Goal: Transaction & Acquisition: Purchase product/service

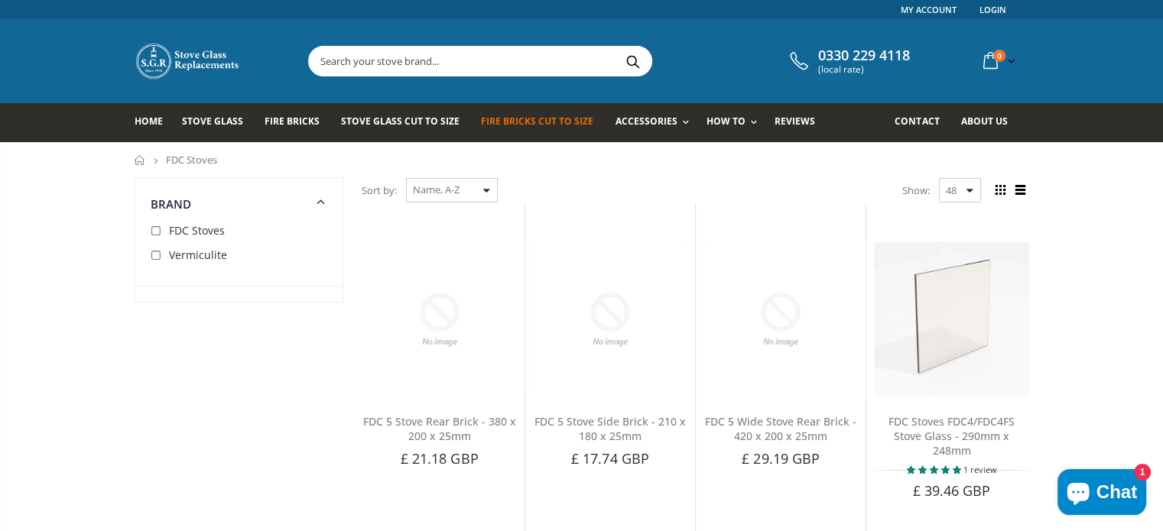
click at [520, 125] on span "Fire Bricks Cut To Size" at bounding box center [537, 121] width 112 height 13
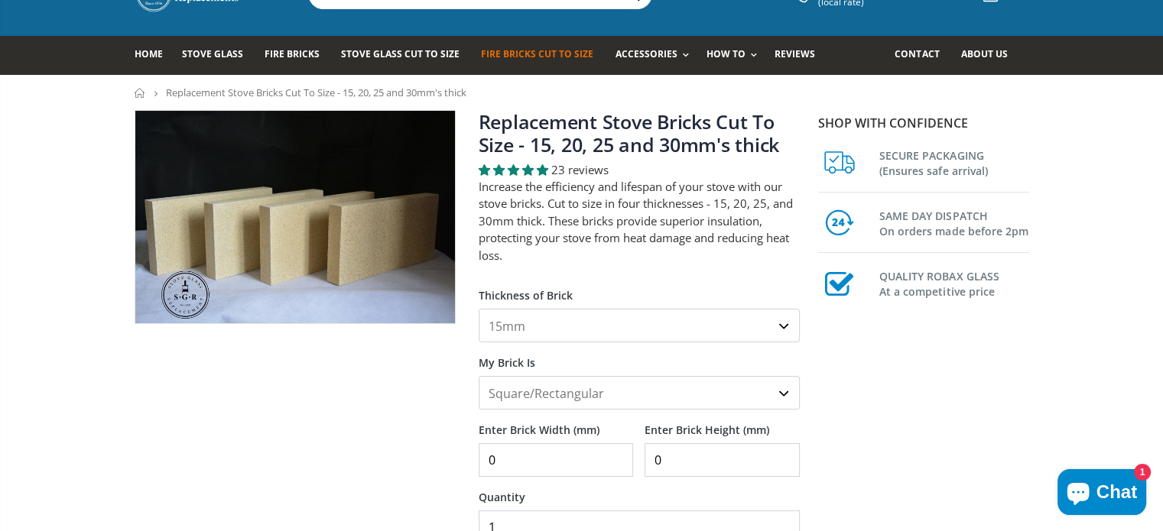
scroll to position [76, 0]
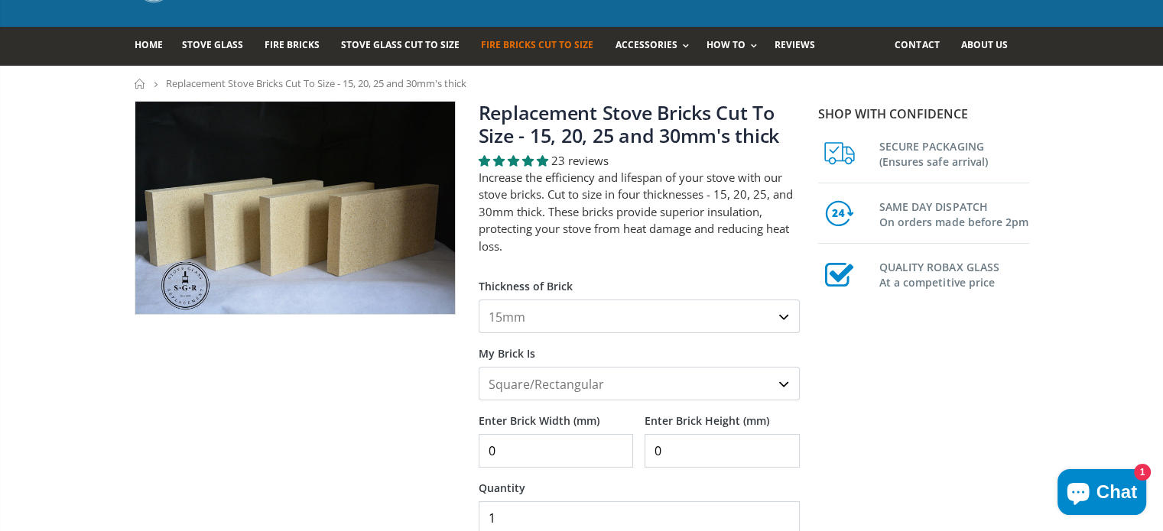
click at [784, 314] on select "15mm 20mm 25mm 30mm" at bounding box center [639, 317] width 321 height 34
select select "25mm"
click at [479, 300] on select "15mm 20mm 25mm 30mm" at bounding box center [639, 317] width 321 height 34
click at [783, 386] on select "Square/Rectangular Shaped (+£8)" at bounding box center [639, 384] width 321 height 34
click at [563, 388] on select "Square/Rectangular Shaped (+£8)" at bounding box center [639, 384] width 321 height 34
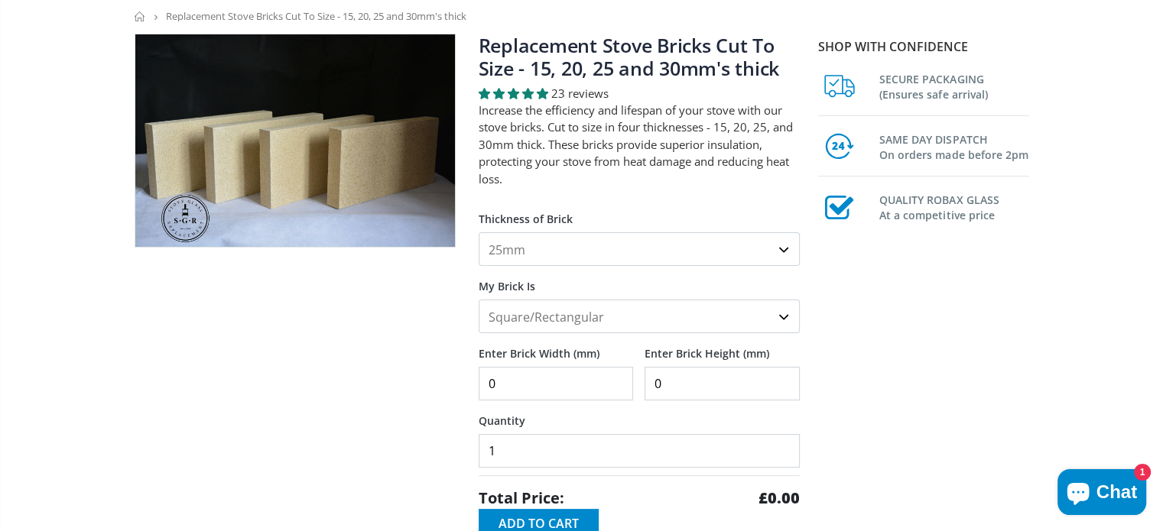
scroll to position [153, 0]
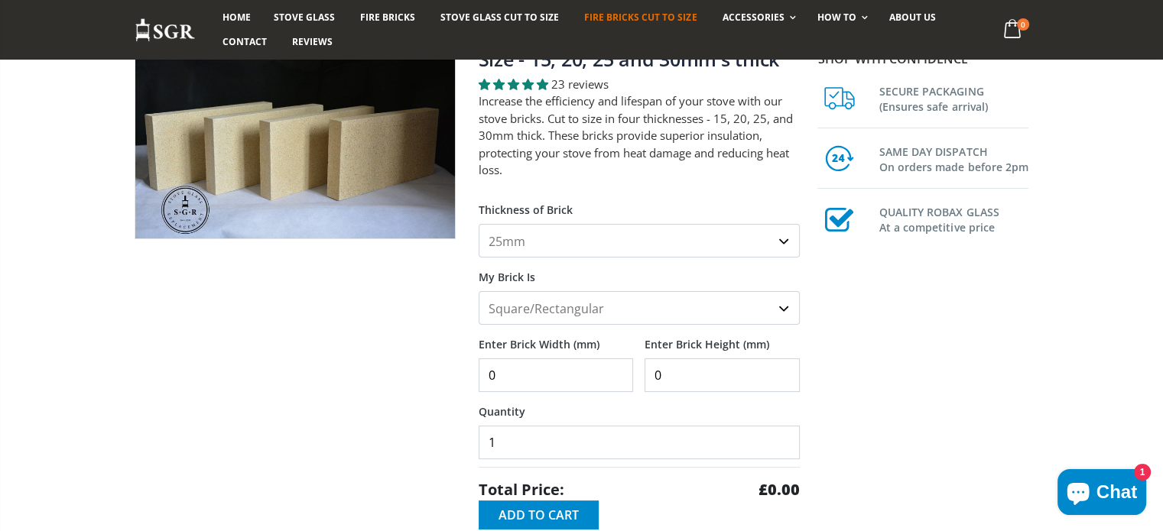
click at [615, 382] on input "0" at bounding box center [556, 376] width 155 height 34
click at [615, 369] on input "1" at bounding box center [556, 376] width 155 height 34
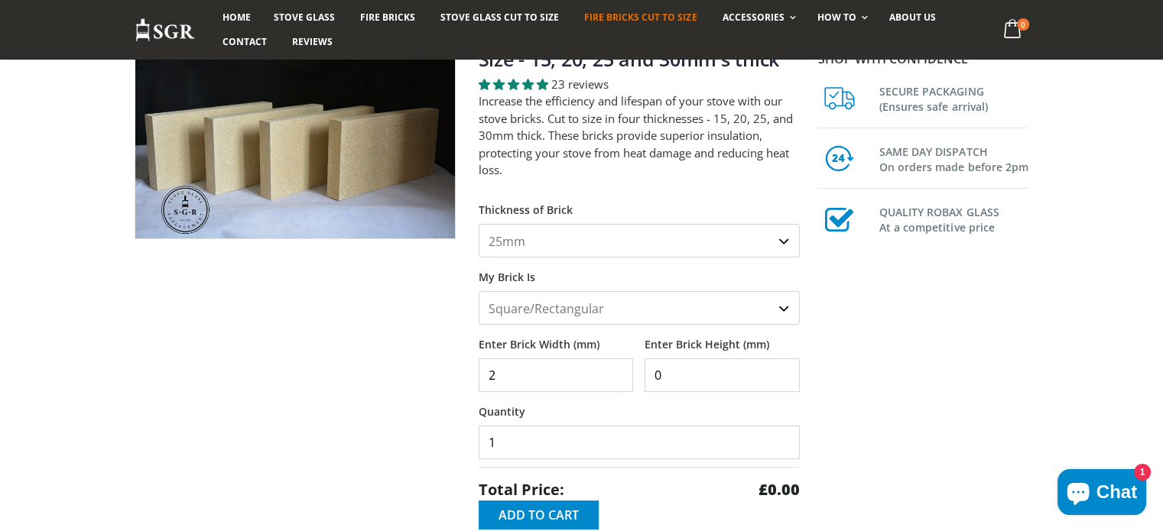
click at [615, 369] on input "2" at bounding box center [556, 376] width 155 height 34
click at [615, 369] on input "3" at bounding box center [556, 376] width 155 height 34
click at [615, 369] on input "4" at bounding box center [556, 376] width 155 height 34
click at [615, 369] on input "5" at bounding box center [556, 376] width 155 height 34
click at [615, 369] on input "6" at bounding box center [556, 376] width 155 height 34
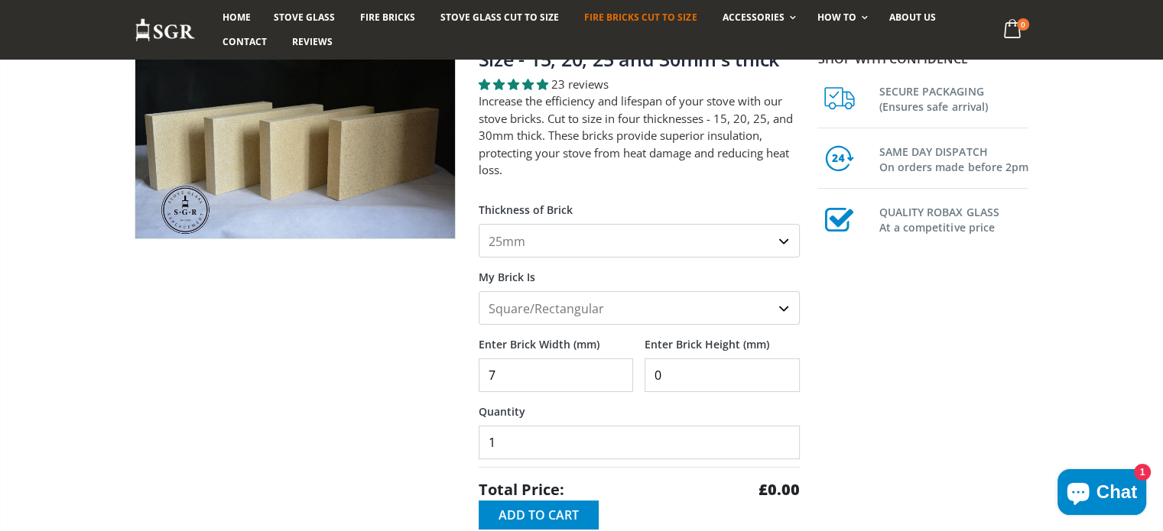
click at [615, 369] on input "7" at bounding box center [556, 376] width 155 height 34
click at [615, 369] on input "8" at bounding box center [556, 376] width 155 height 34
click at [615, 369] on input "9" at bounding box center [556, 376] width 155 height 34
click at [615, 369] on input "10" at bounding box center [556, 376] width 155 height 34
click at [615, 369] on input "11" at bounding box center [556, 376] width 155 height 34
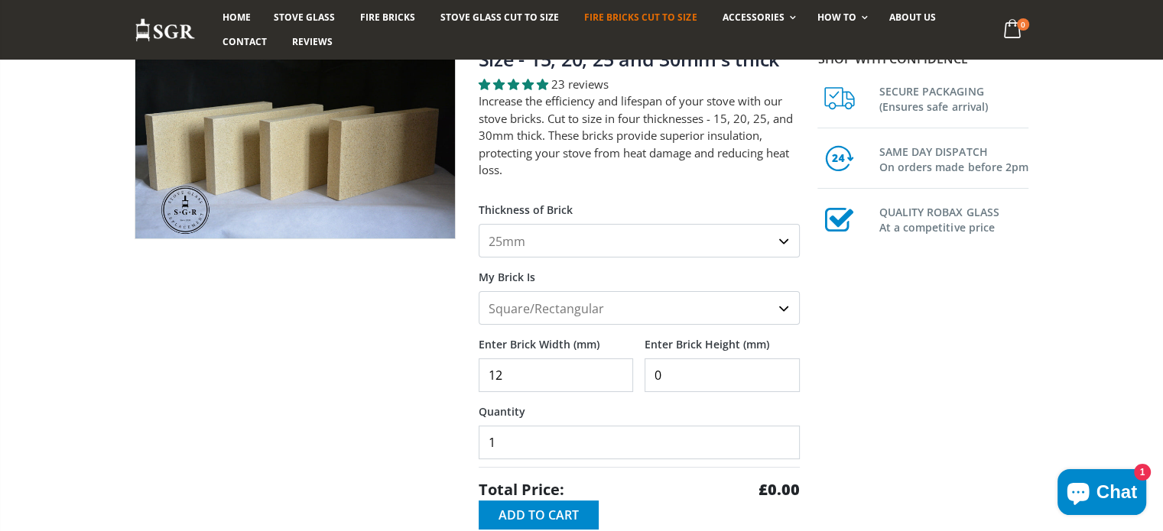
click at [615, 369] on input "12" at bounding box center [556, 376] width 155 height 34
click at [615, 369] on input "13" at bounding box center [556, 376] width 155 height 34
click at [615, 369] on input "165" at bounding box center [556, 376] width 155 height 34
click at [615, 366] on input "203" at bounding box center [556, 376] width 155 height 34
click at [615, 366] on input "204" at bounding box center [556, 376] width 155 height 34
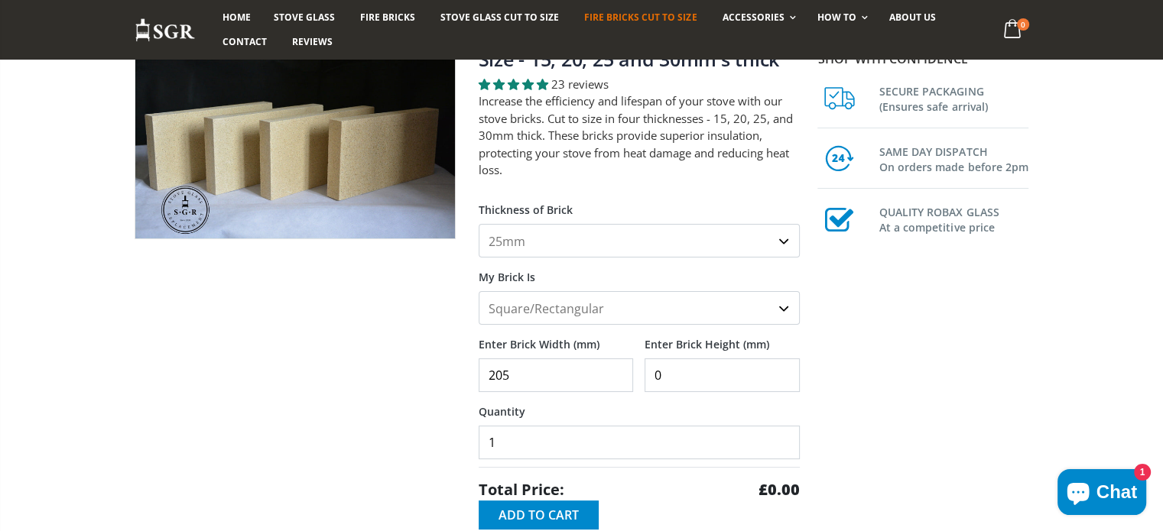
click at [615, 366] on input "205" at bounding box center [556, 376] width 155 height 34
click at [615, 366] on input "206" at bounding box center [556, 376] width 155 height 34
click at [615, 366] on input "207" at bounding box center [556, 376] width 155 height 34
click at [615, 366] on input "208" at bounding box center [556, 376] width 155 height 34
click at [615, 366] on input "209" at bounding box center [556, 376] width 155 height 34
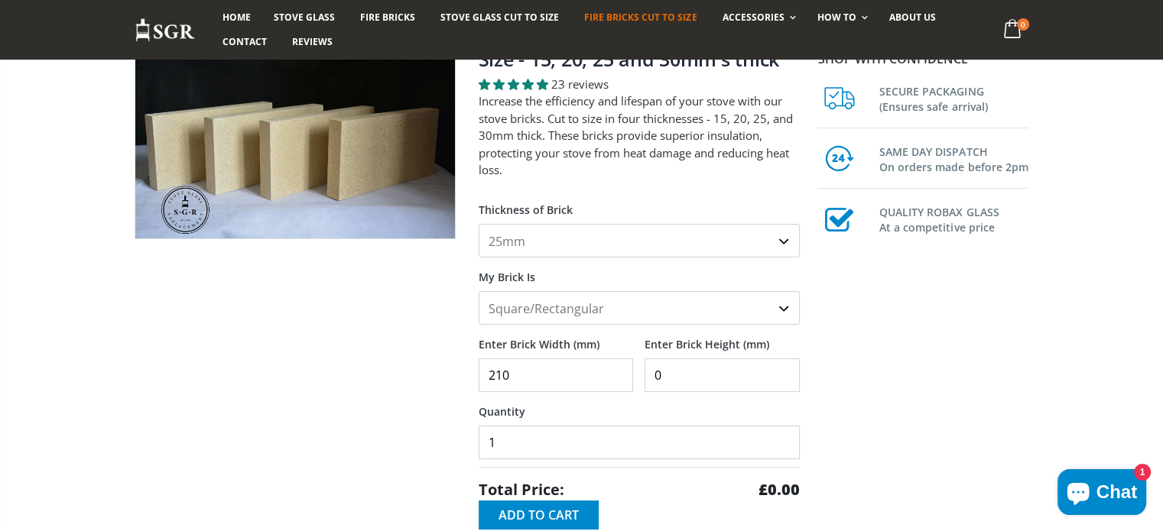
click at [615, 366] on input "210" at bounding box center [556, 376] width 155 height 34
click at [618, 370] on input "264" at bounding box center [556, 376] width 155 height 34
click at [618, 370] on input "284" at bounding box center [556, 376] width 155 height 34
click at [618, 370] on input "285" at bounding box center [556, 376] width 155 height 34
click at [618, 370] on input "286" at bounding box center [556, 376] width 155 height 34
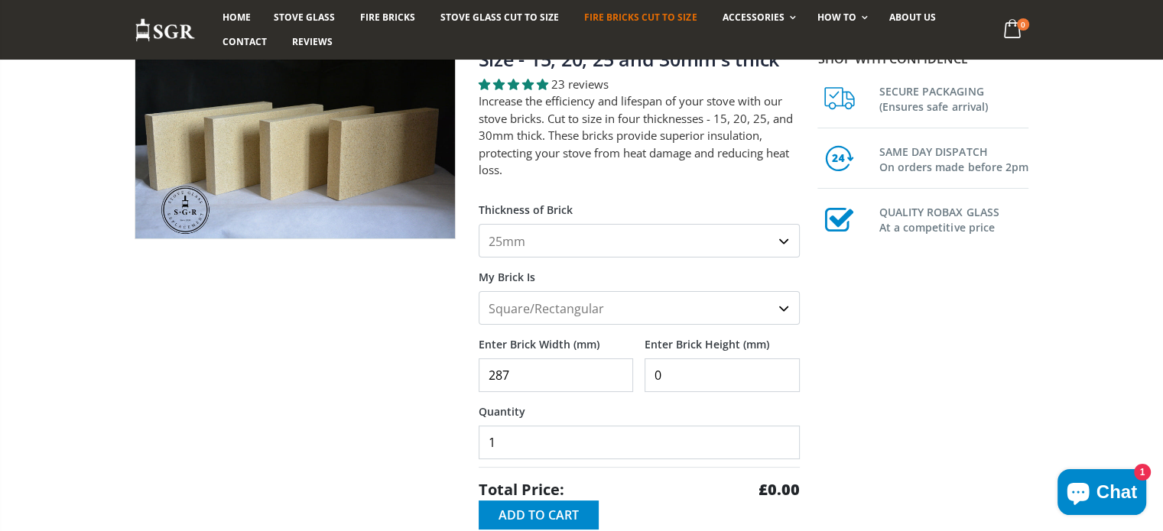
click at [618, 370] on input "287" at bounding box center [556, 376] width 155 height 34
click at [618, 370] on input "289" at bounding box center [556, 376] width 155 height 34
click at [618, 370] on input "297" at bounding box center [556, 376] width 155 height 34
click at [618, 370] on input "298" at bounding box center [556, 376] width 155 height 34
click at [618, 370] on input "299" at bounding box center [556, 376] width 155 height 34
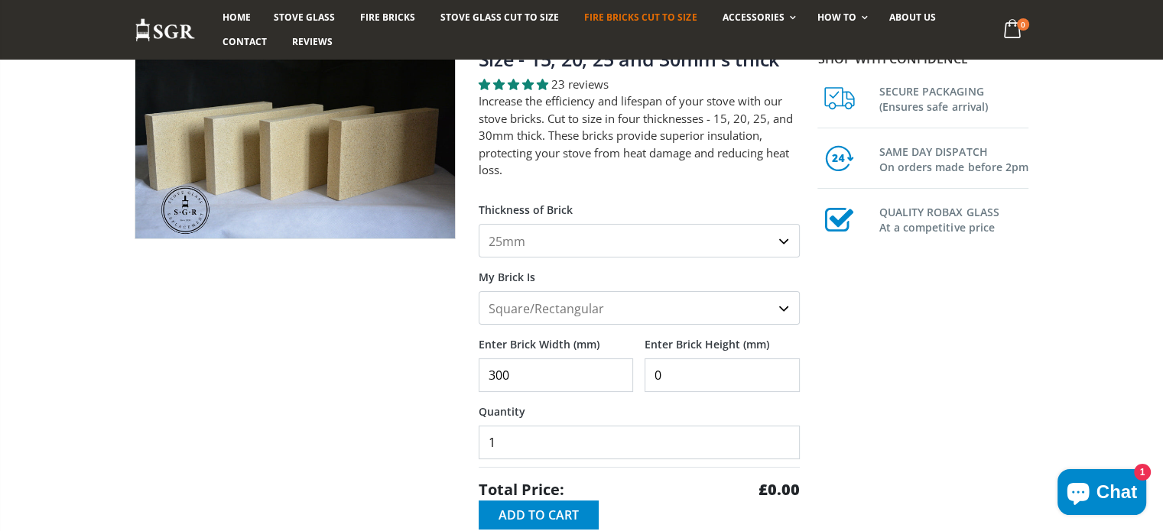
type input "300"
click at [618, 370] on input "300" at bounding box center [556, 376] width 155 height 34
click at [785, 367] on input "1" at bounding box center [722, 376] width 155 height 34
type input "156"
click at [785, 367] on input "156" at bounding box center [722, 376] width 155 height 34
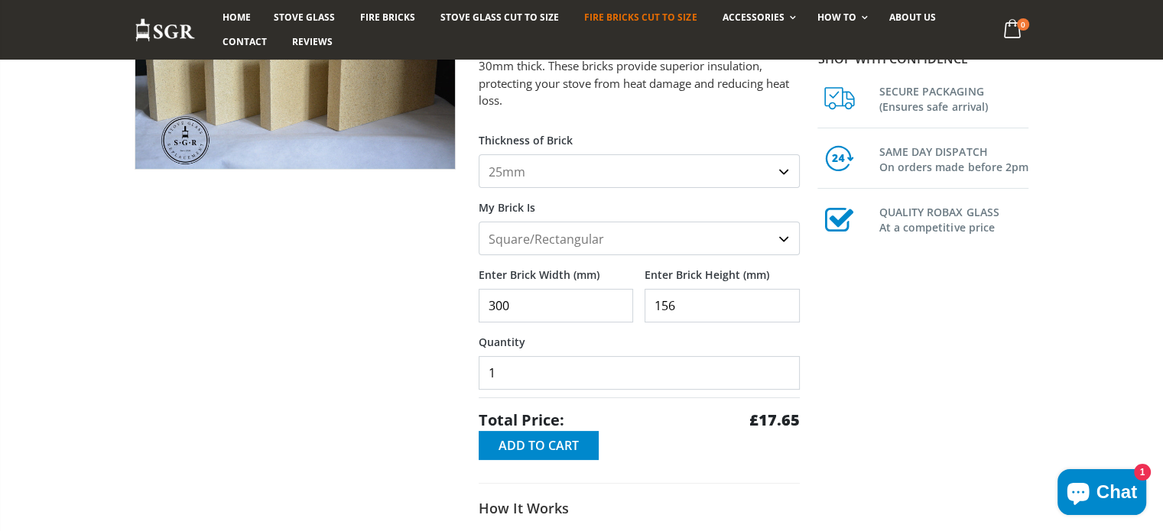
scroll to position [229, 0]
